Goal: Navigation & Orientation: Find specific page/section

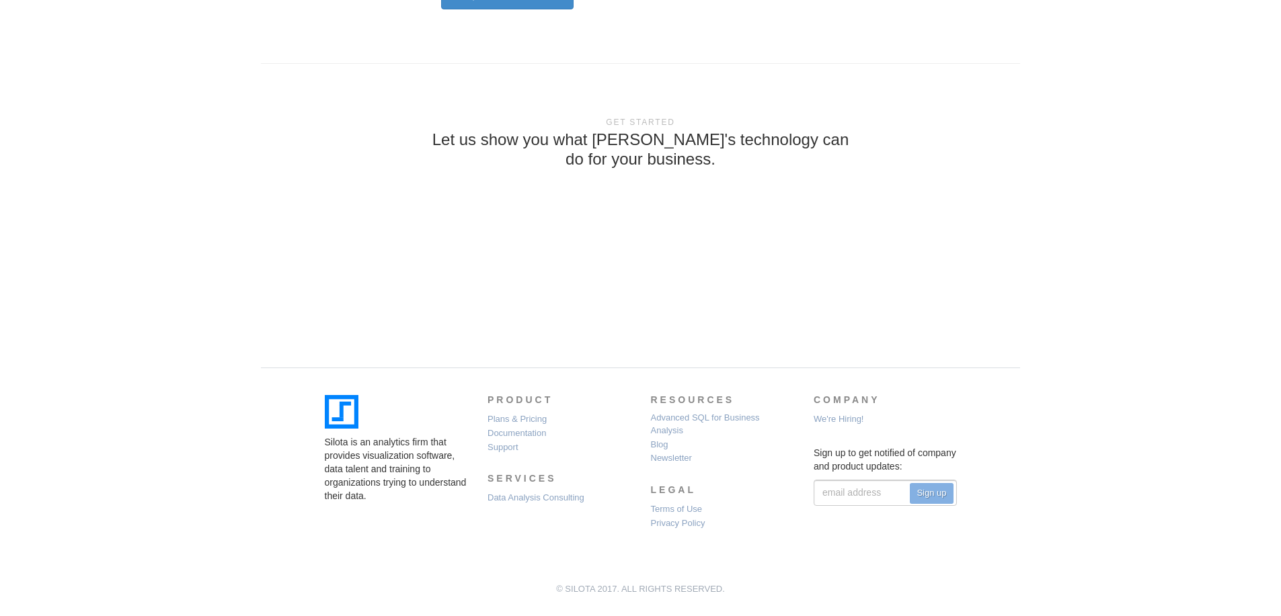
scroll to position [3952, 0]
click at [516, 446] on link "Support" at bounding box center [502, 447] width 31 height 13
click at [672, 520] on link "Privacy Policy" at bounding box center [678, 523] width 54 height 13
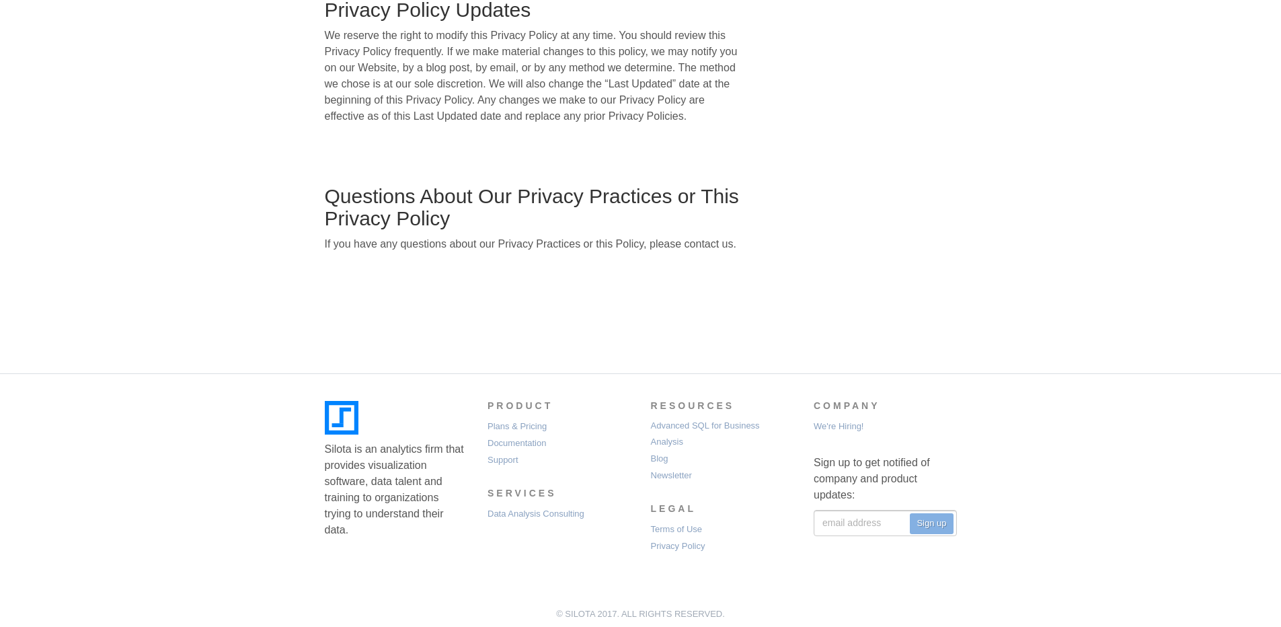
scroll to position [1988, 0]
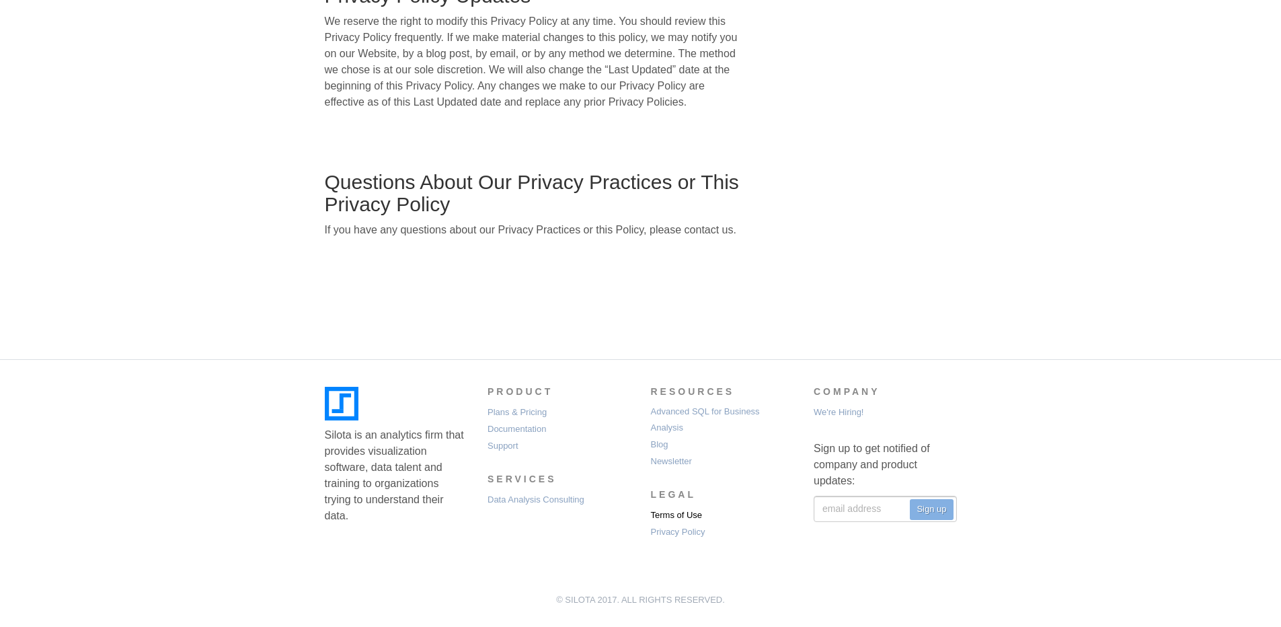
click at [669, 516] on link "Terms of Use" at bounding box center [677, 515] width 52 height 16
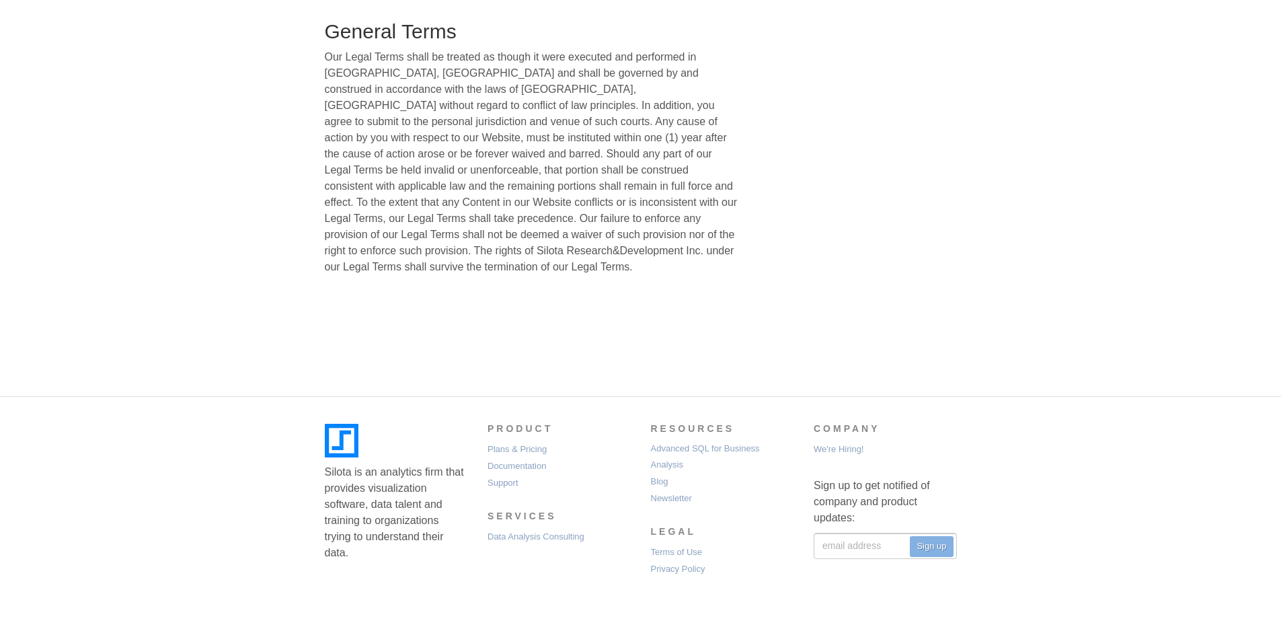
scroll to position [1472, 0]
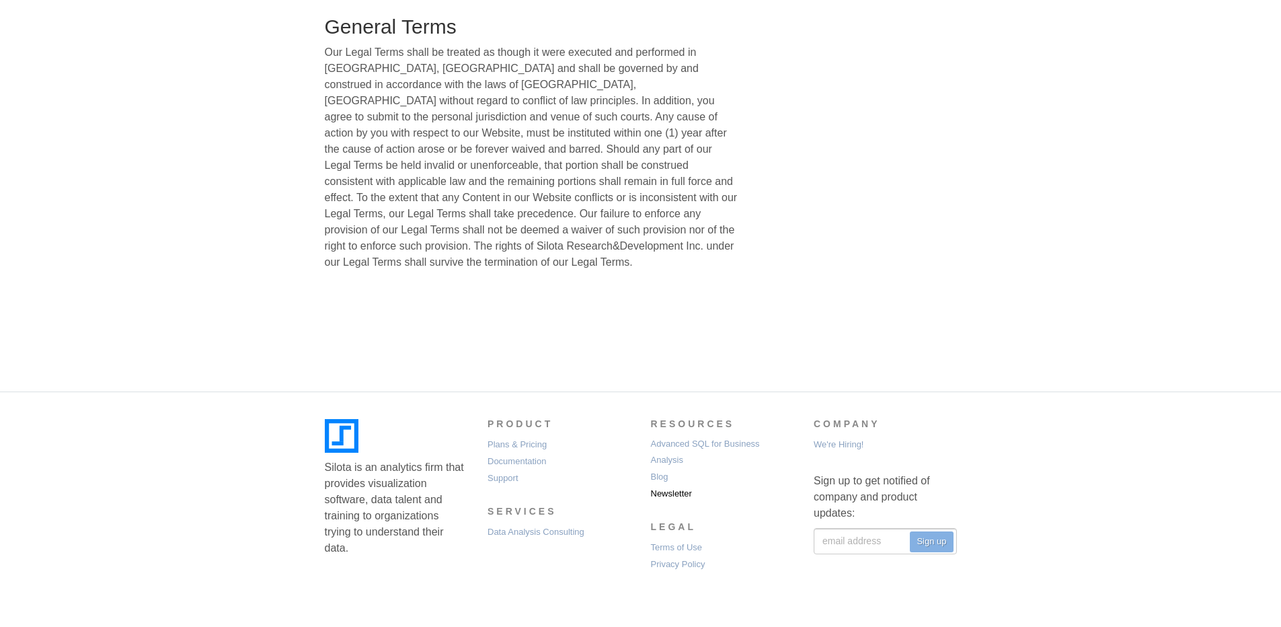
click at [659, 485] on link "Newsletter" at bounding box center [671, 493] width 41 height 16
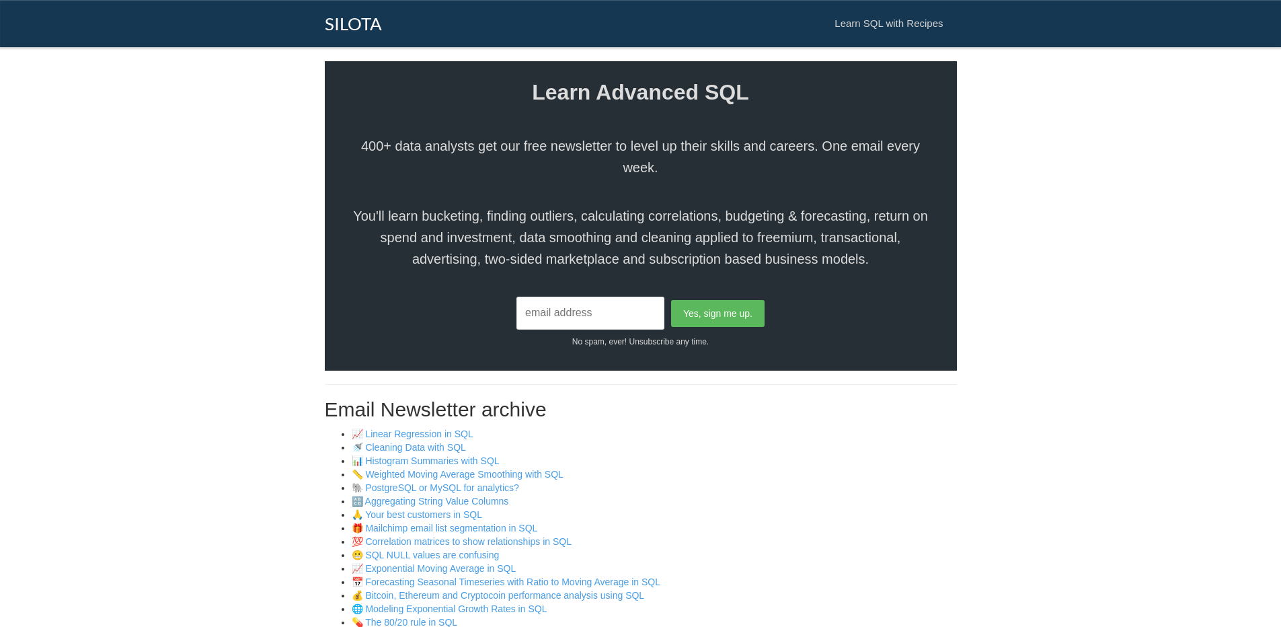
scroll to position [458, 0]
